Goal: Obtain resource: Download file/media

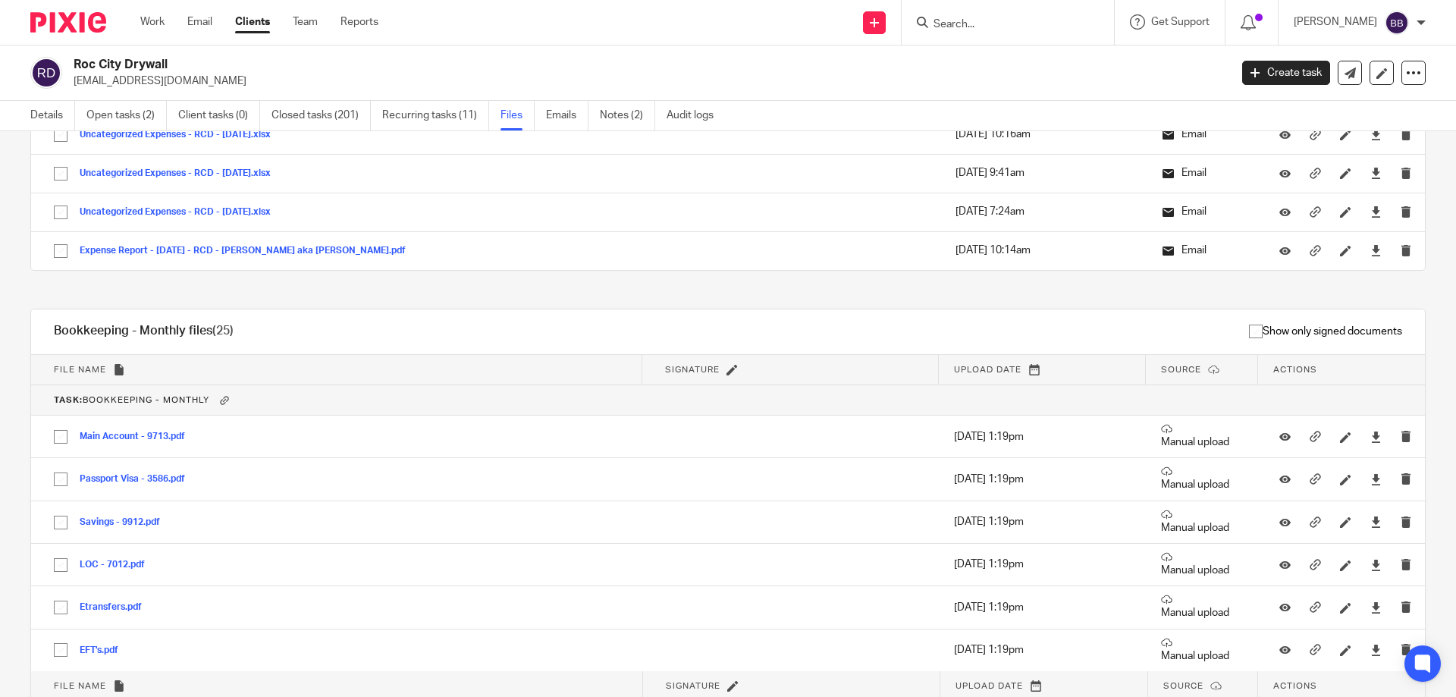
scroll to position [36563, 0]
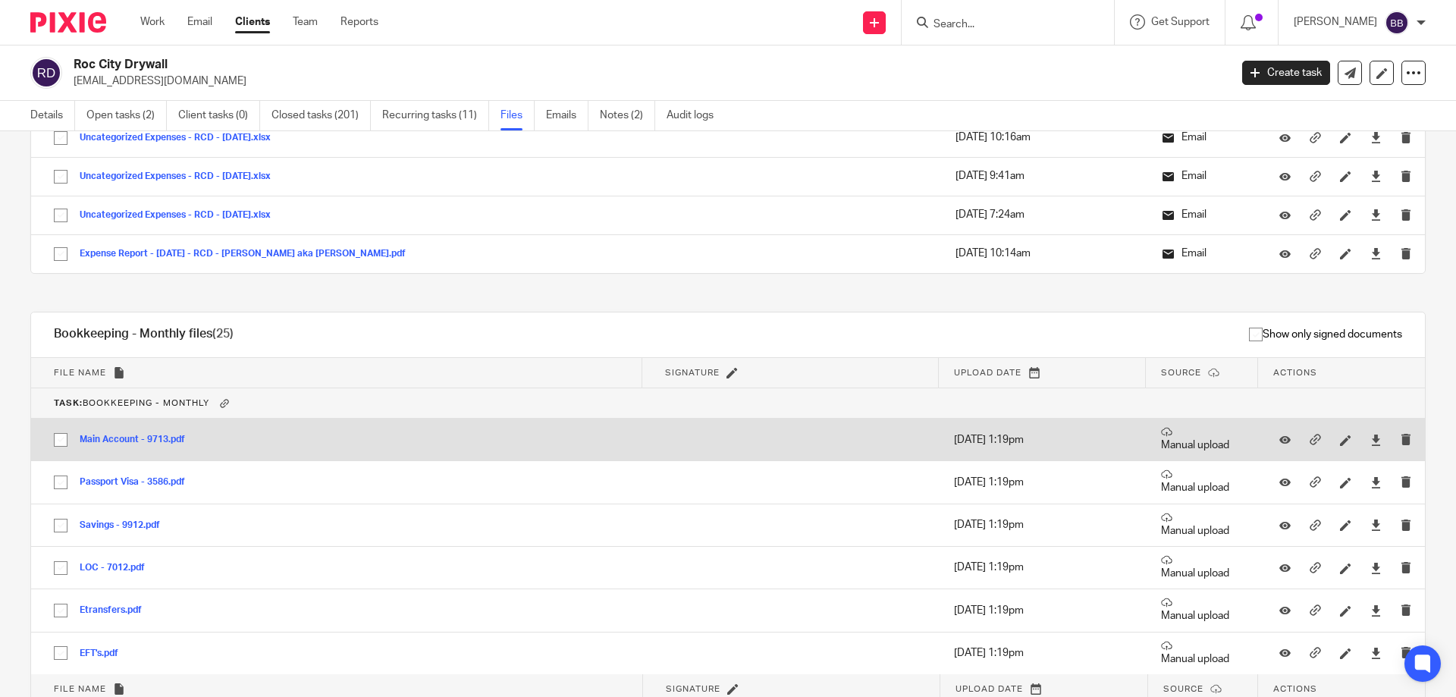
click at [159, 438] on button "Main Account - 9713.pdf" at bounding box center [138, 440] width 117 height 11
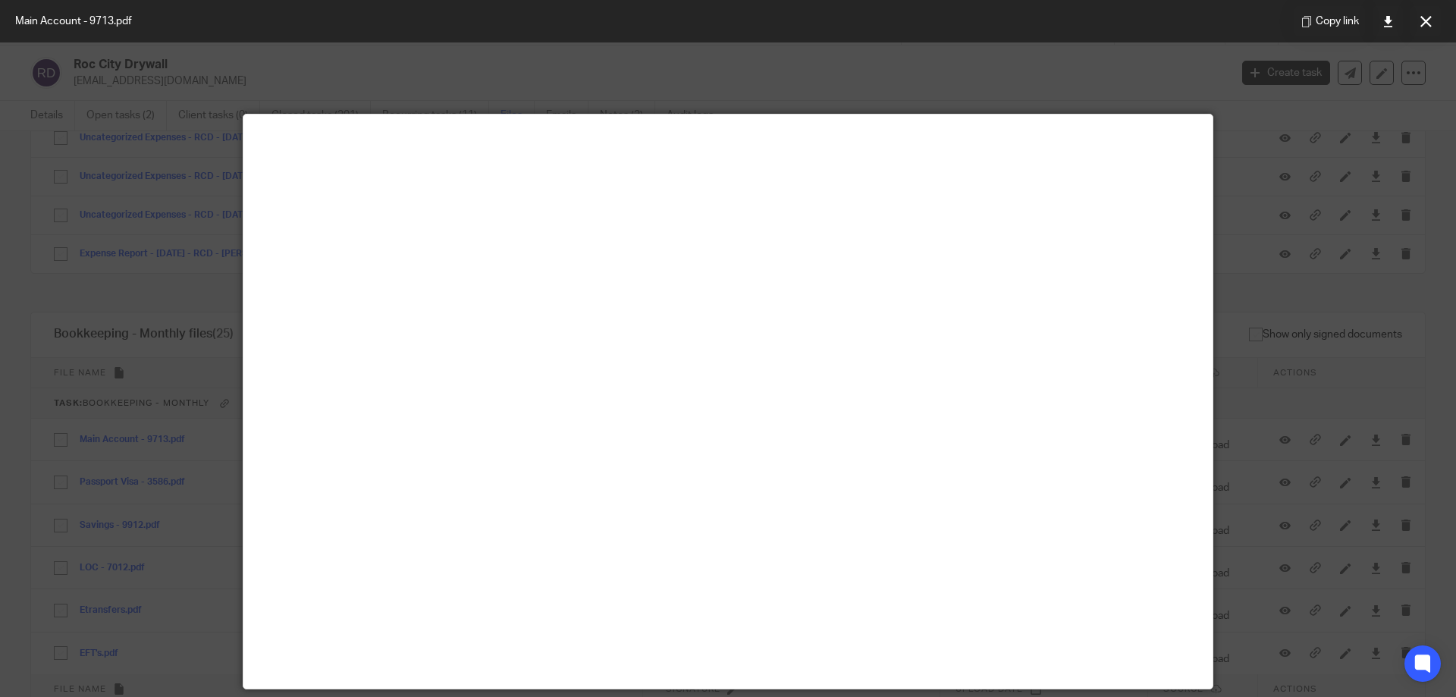
drag, startPoint x: 1425, startPoint y: 21, endPoint x: 1274, endPoint y: 42, distance: 152.3
click at [1425, 21] on icon at bounding box center [1426, 21] width 11 height 11
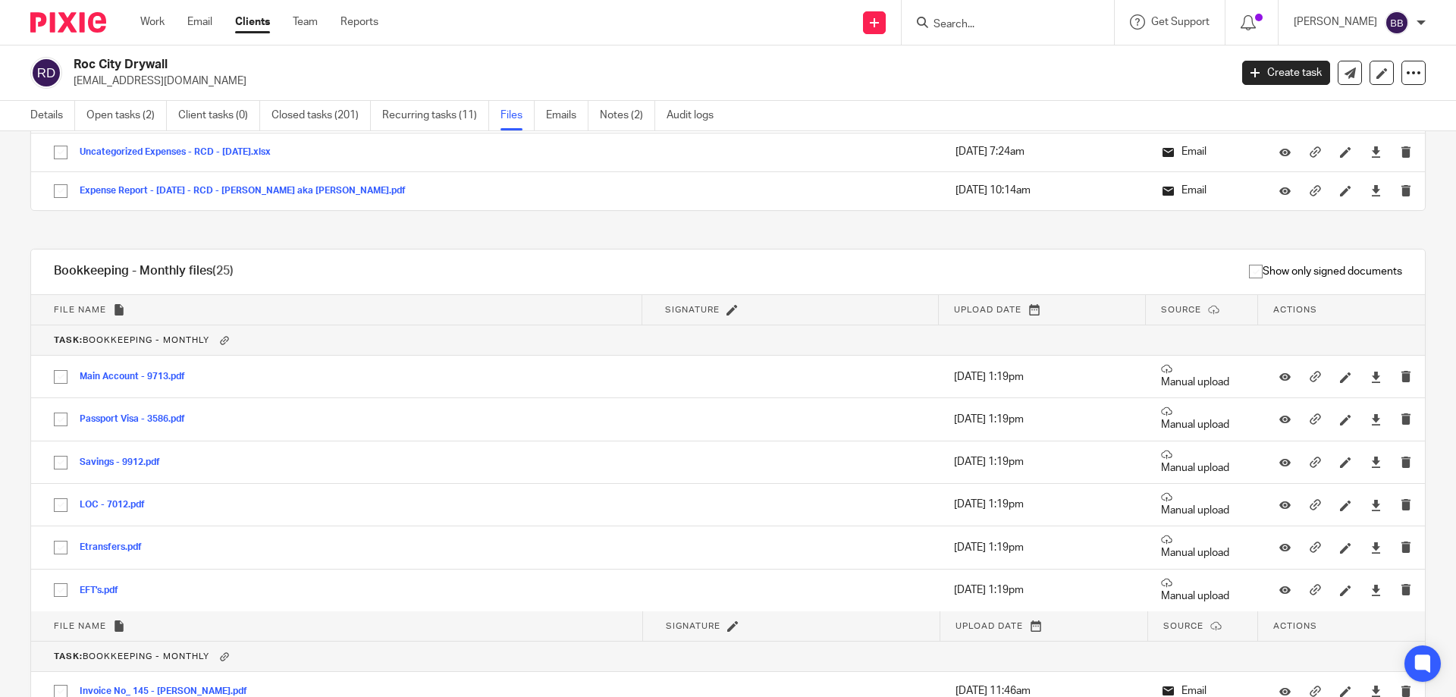
scroll to position [36715, 0]
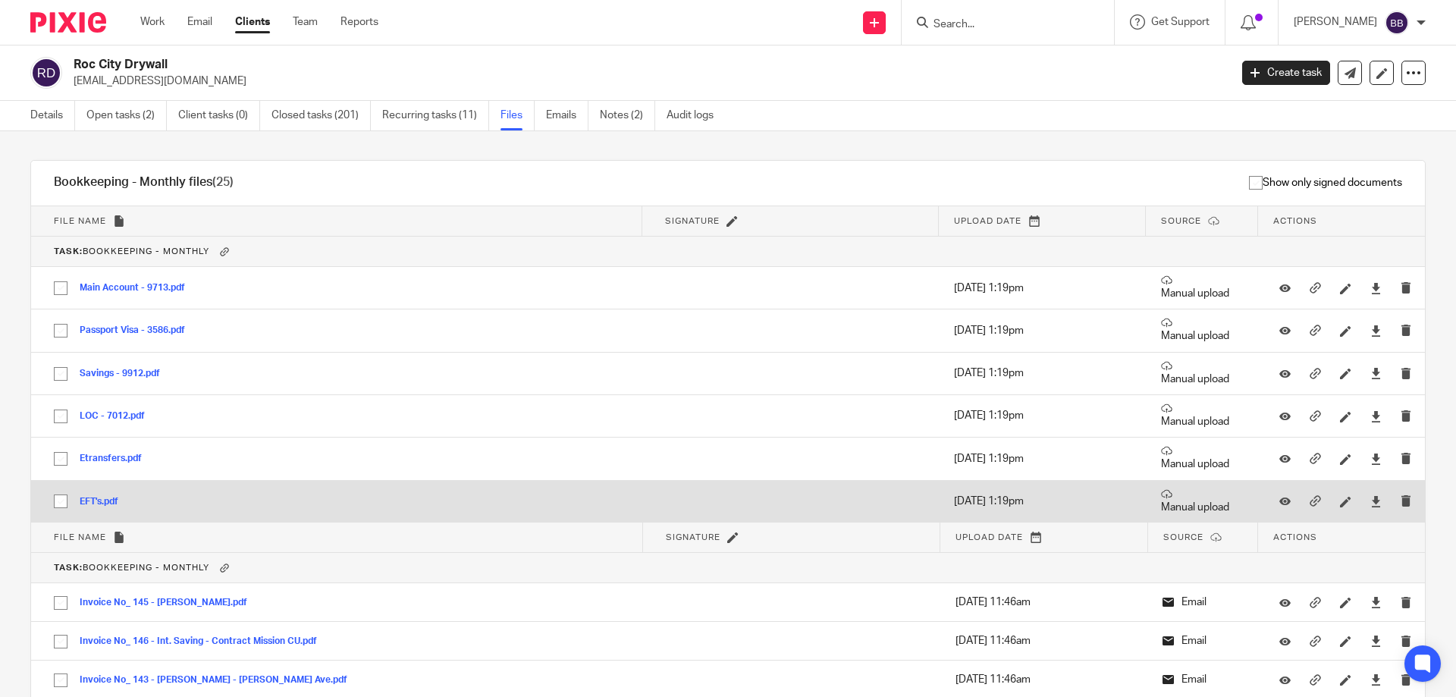
click at [90, 498] on button "EFT's.pdf" at bounding box center [105, 502] width 50 height 11
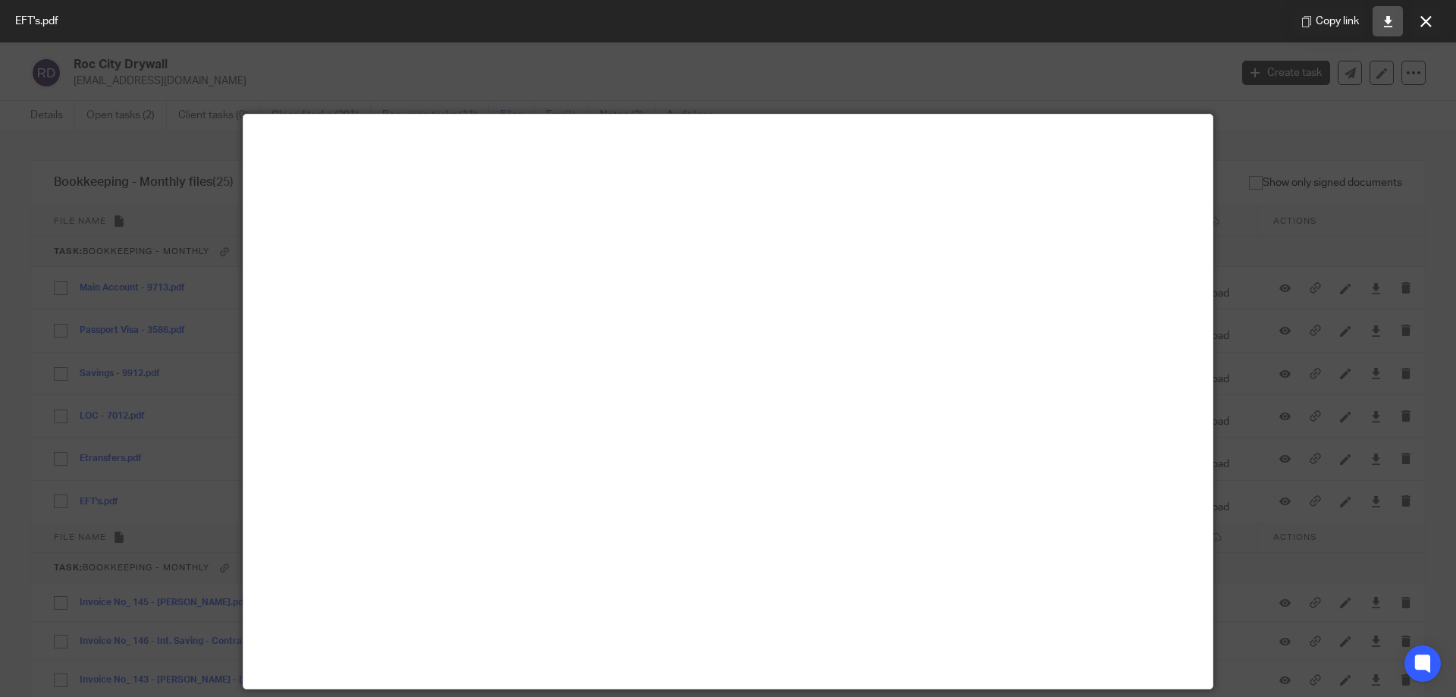
click at [1385, 20] on icon at bounding box center [1388, 21] width 11 height 11
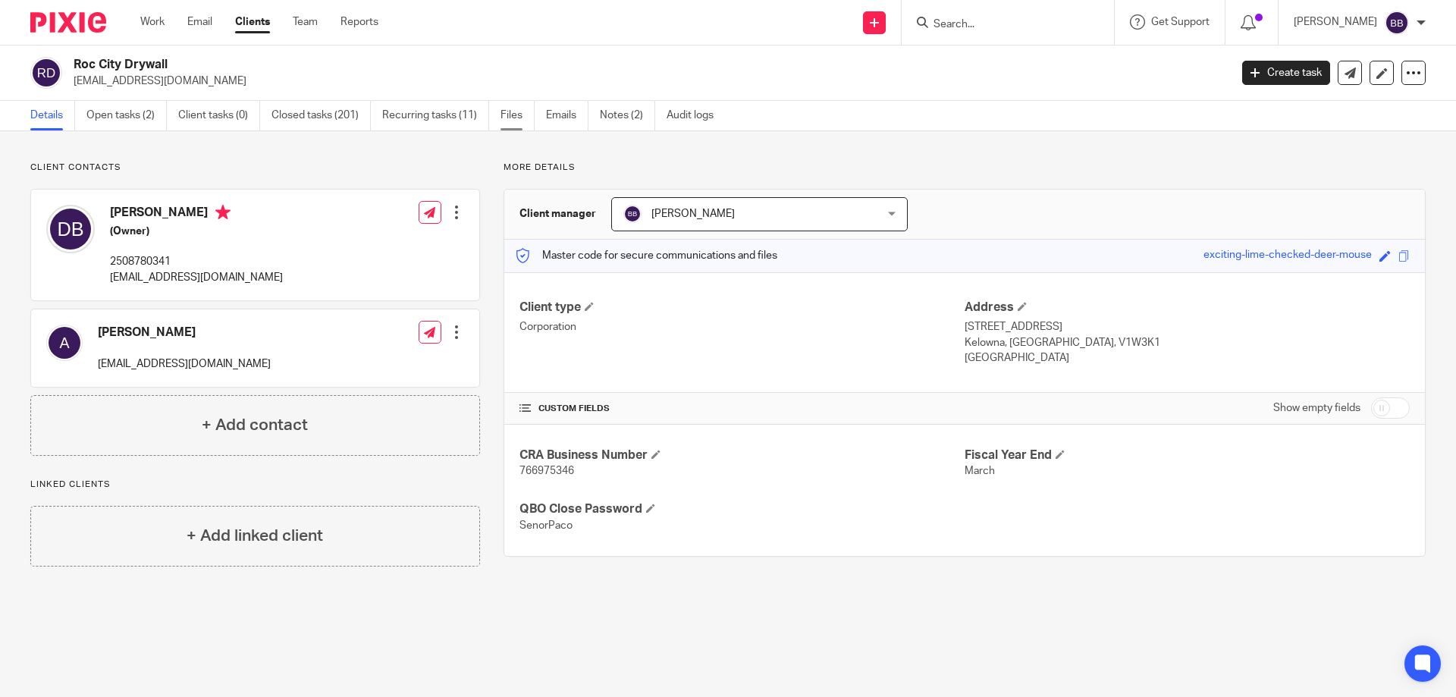
click at [518, 118] on link "Files" at bounding box center [518, 116] width 34 height 30
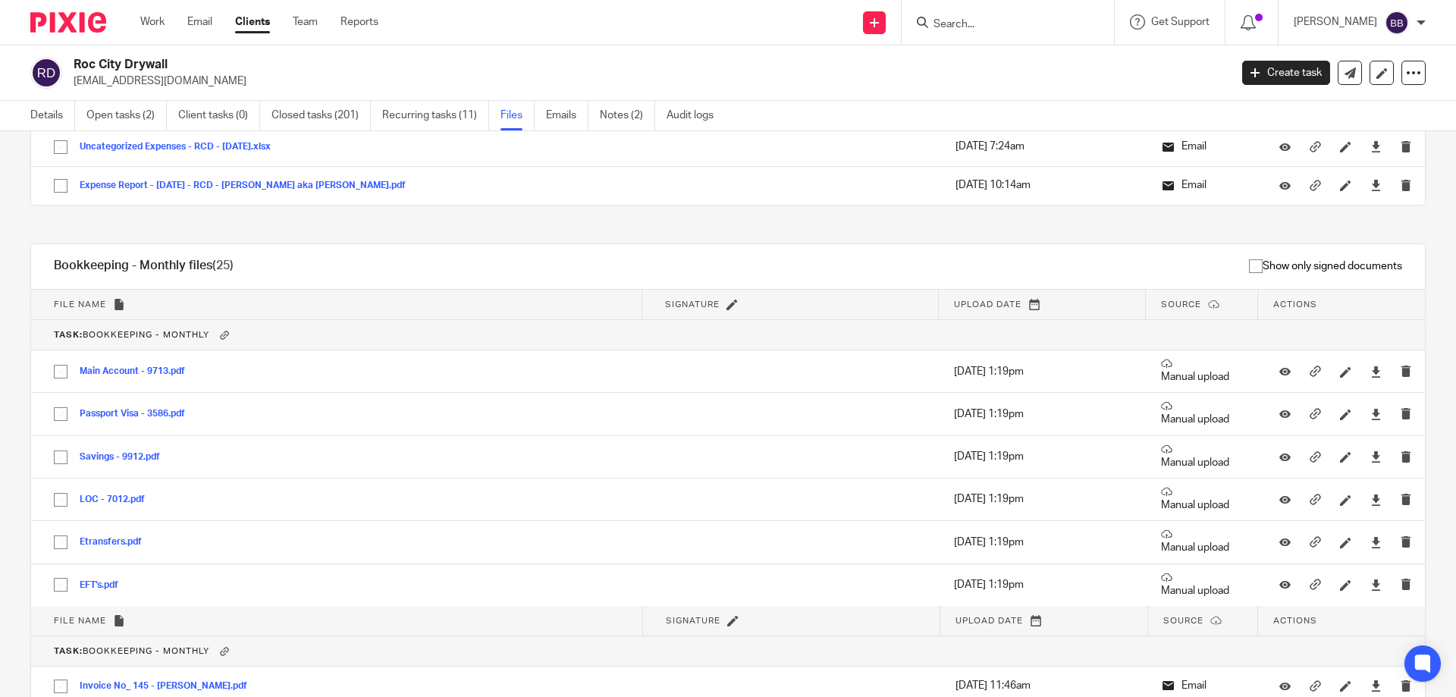
scroll to position [36575, 0]
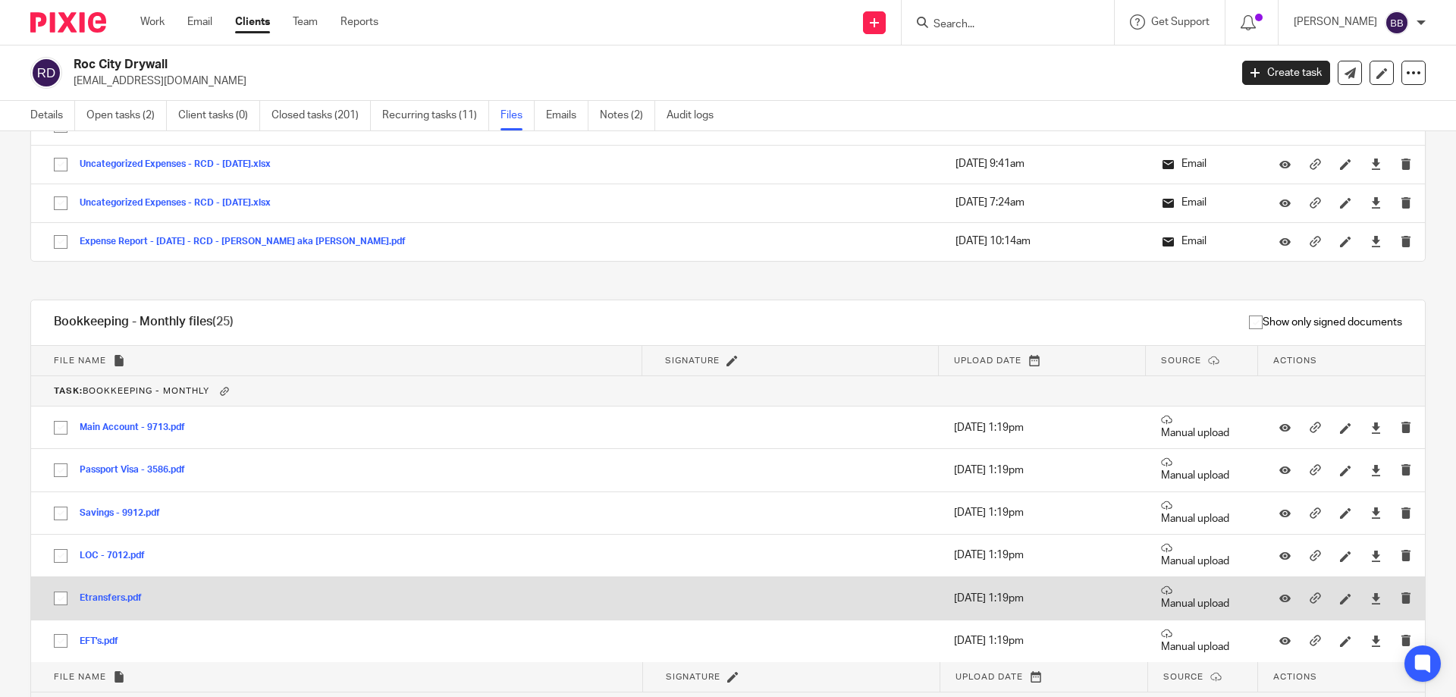
click at [129, 598] on button "Etransfers.pdf" at bounding box center [117, 598] width 74 height 11
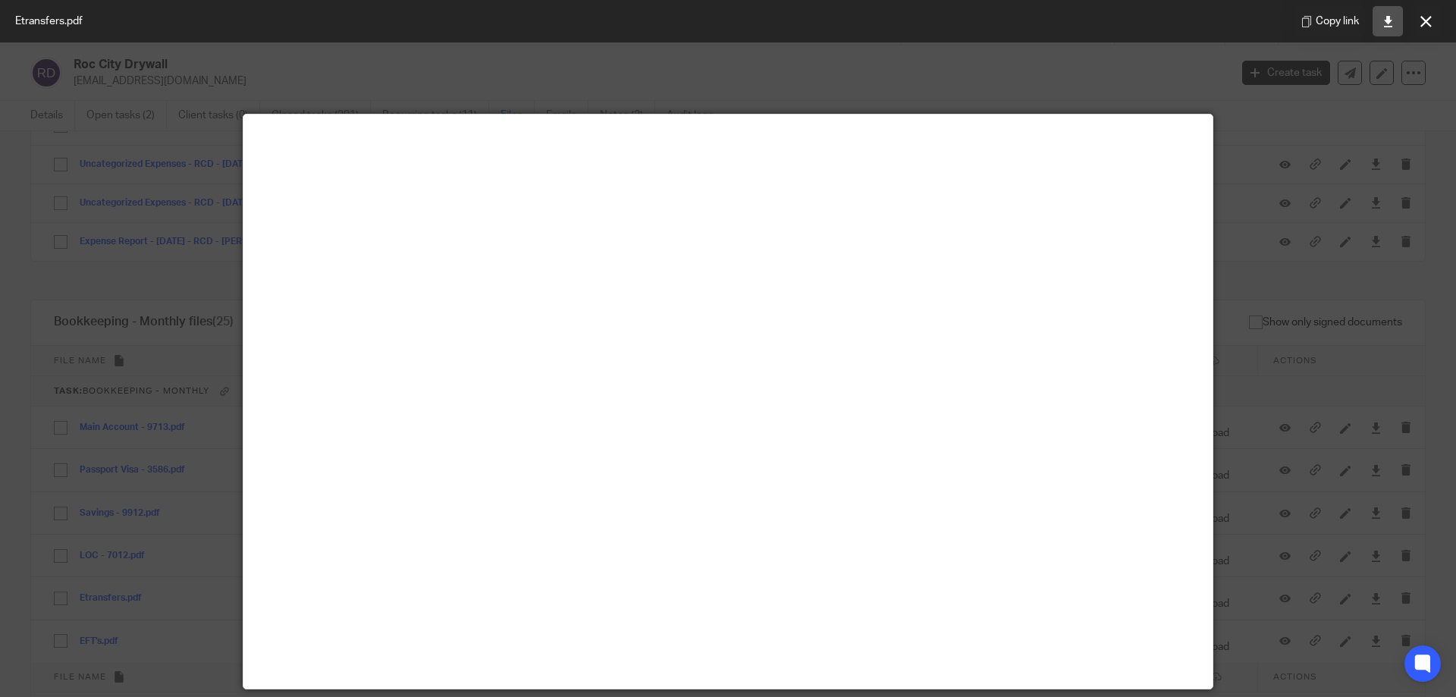
click at [1388, 20] on icon at bounding box center [1388, 21] width 11 height 11
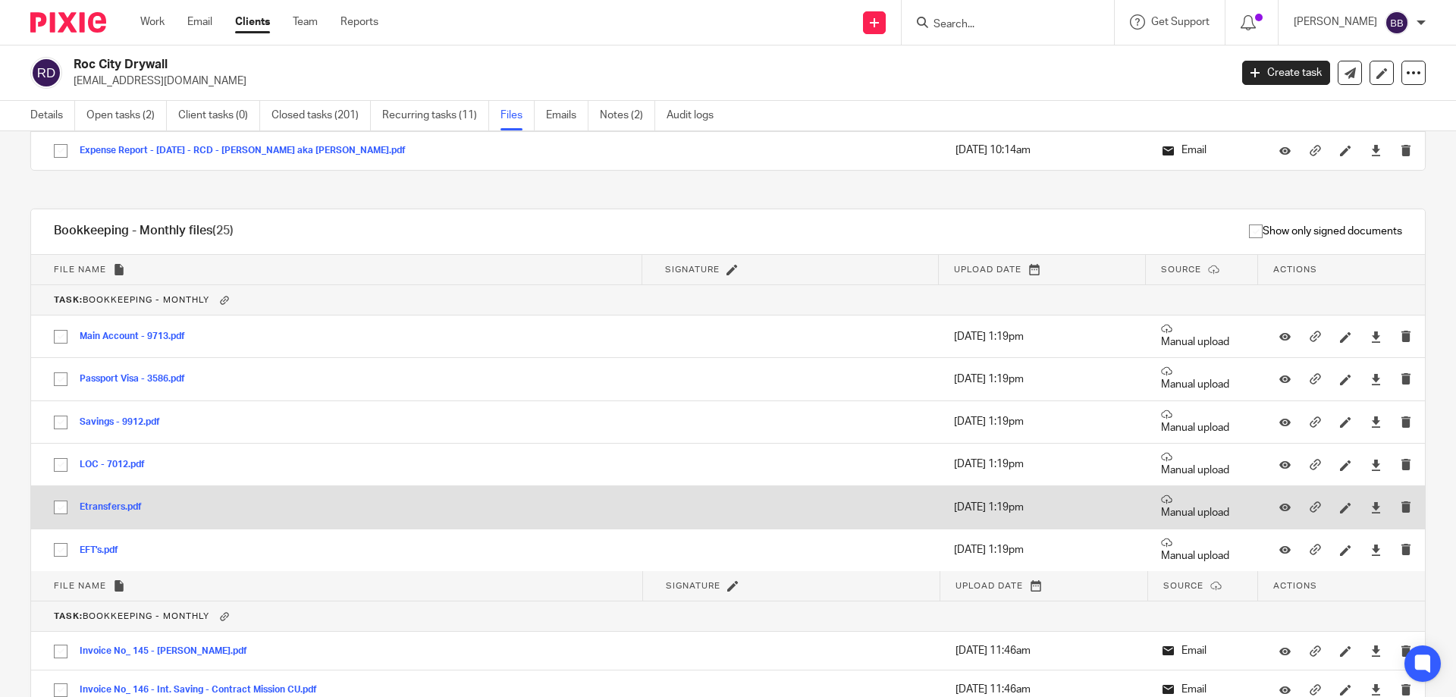
scroll to position [36590, 0]
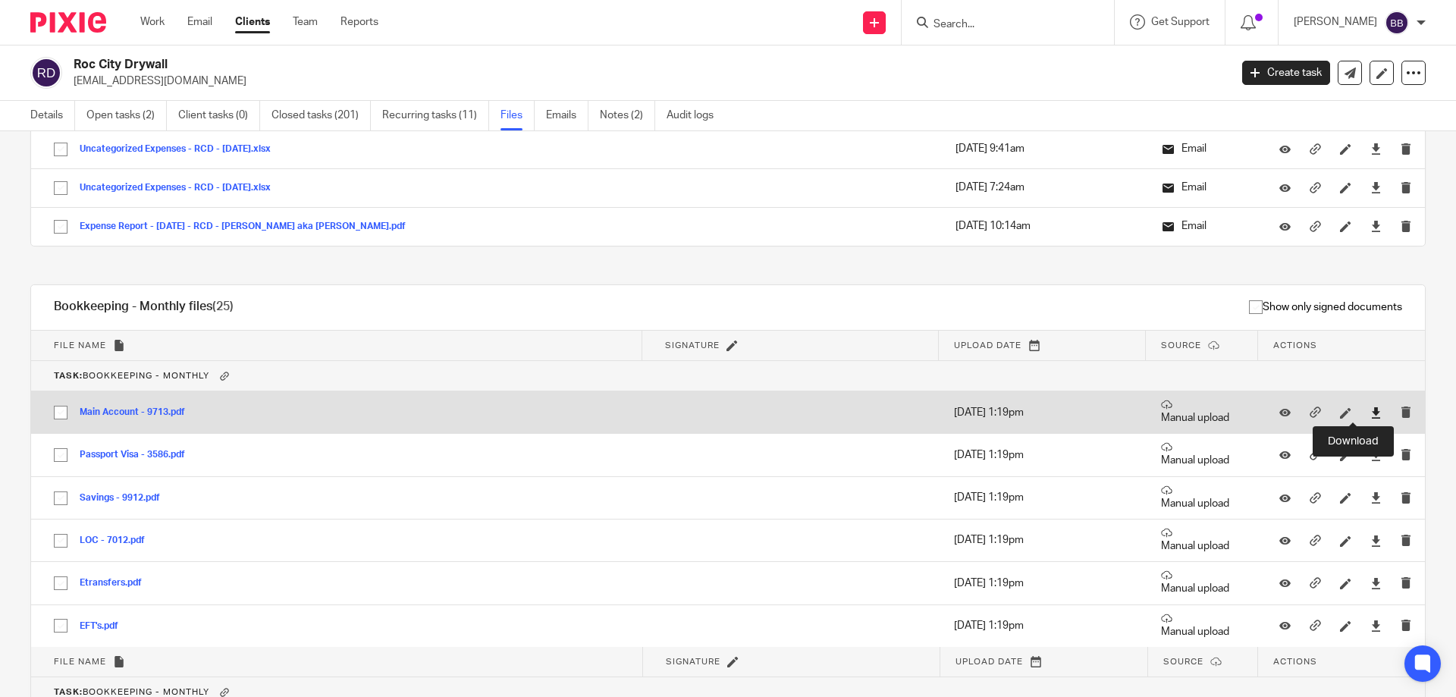
click at [1371, 410] on icon at bounding box center [1376, 412] width 11 height 11
